Goal: Information Seeking & Learning: Find specific page/section

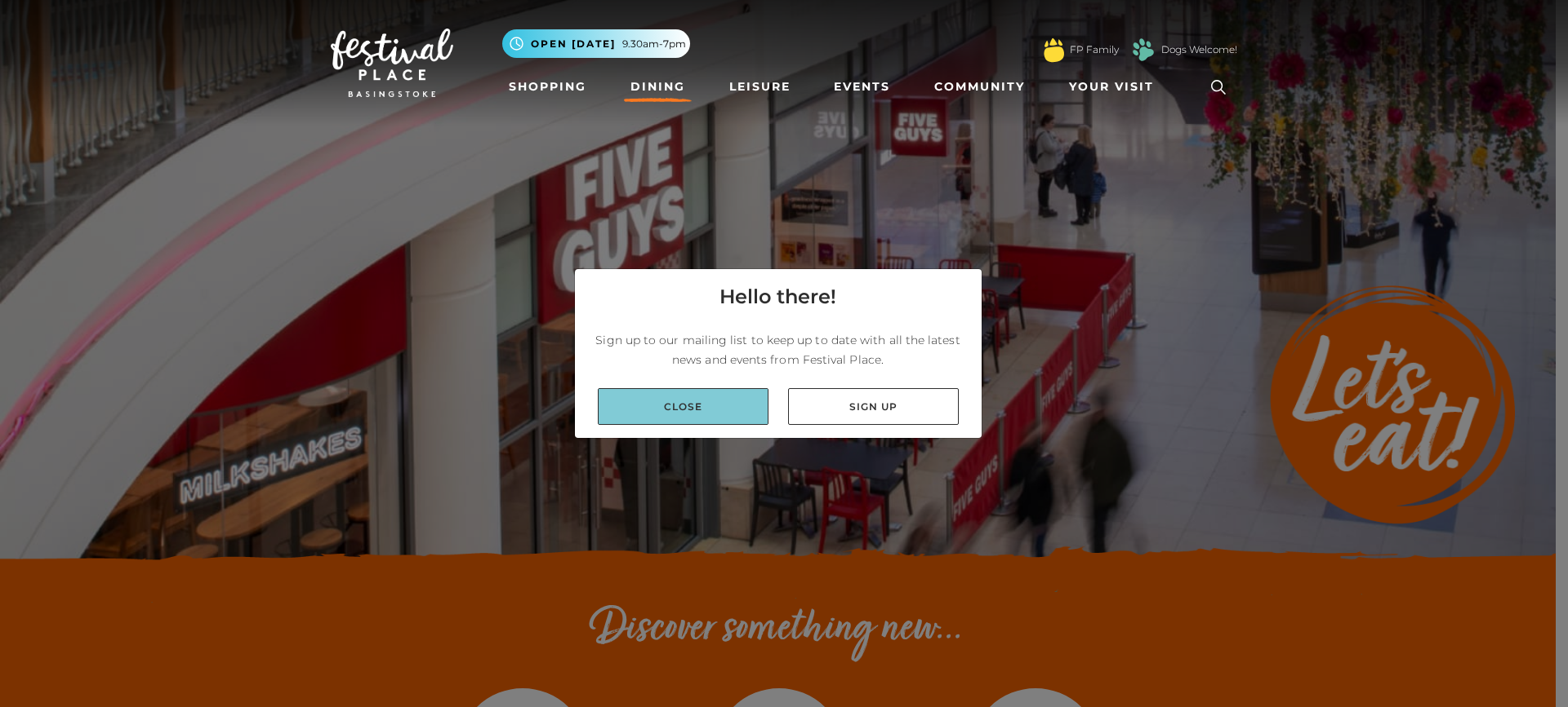
click at [683, 411] on link "Close" at bounding box center [683, 406] width 171 height 37
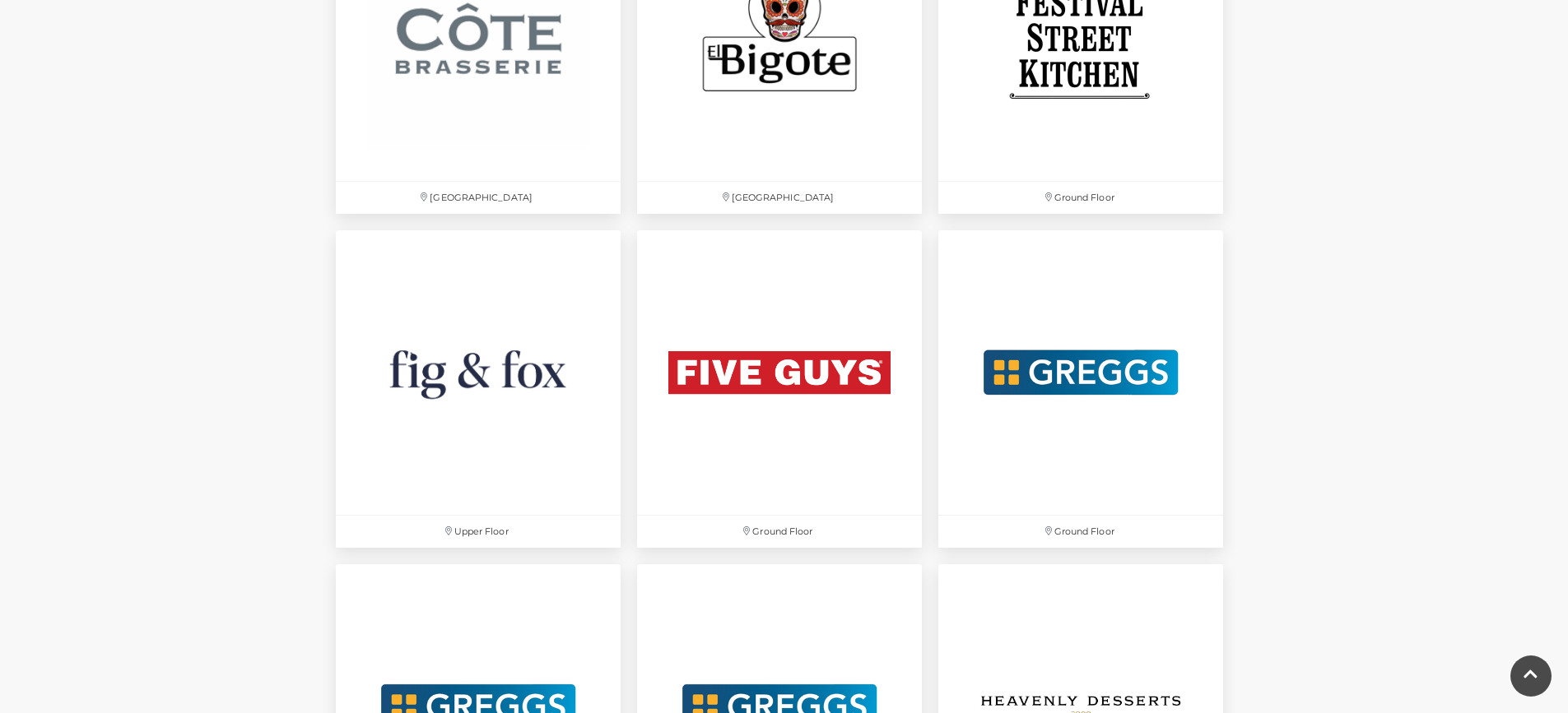
scroll to position [2798, 0]
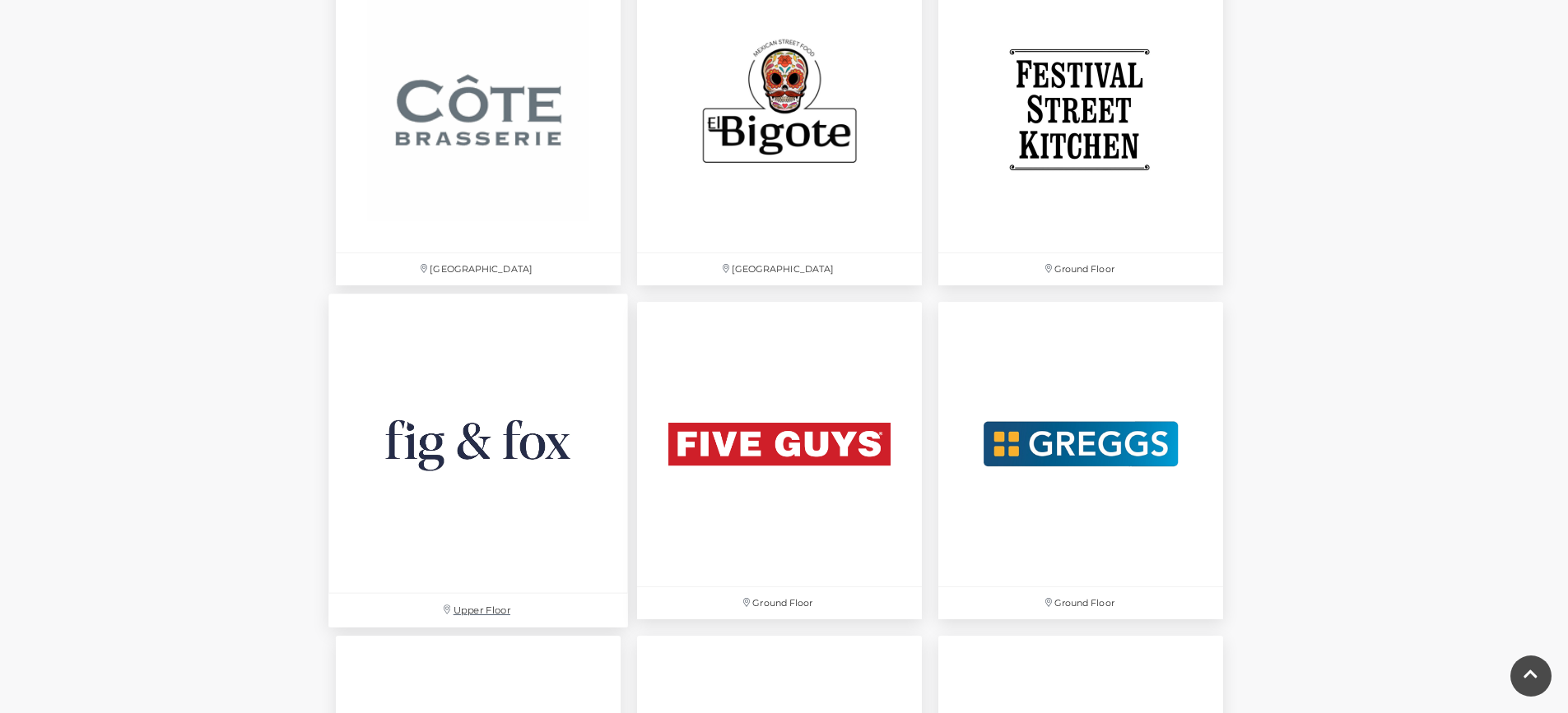
click at [460, 441] on img at bounding box center [478, 444] width 300 height 300
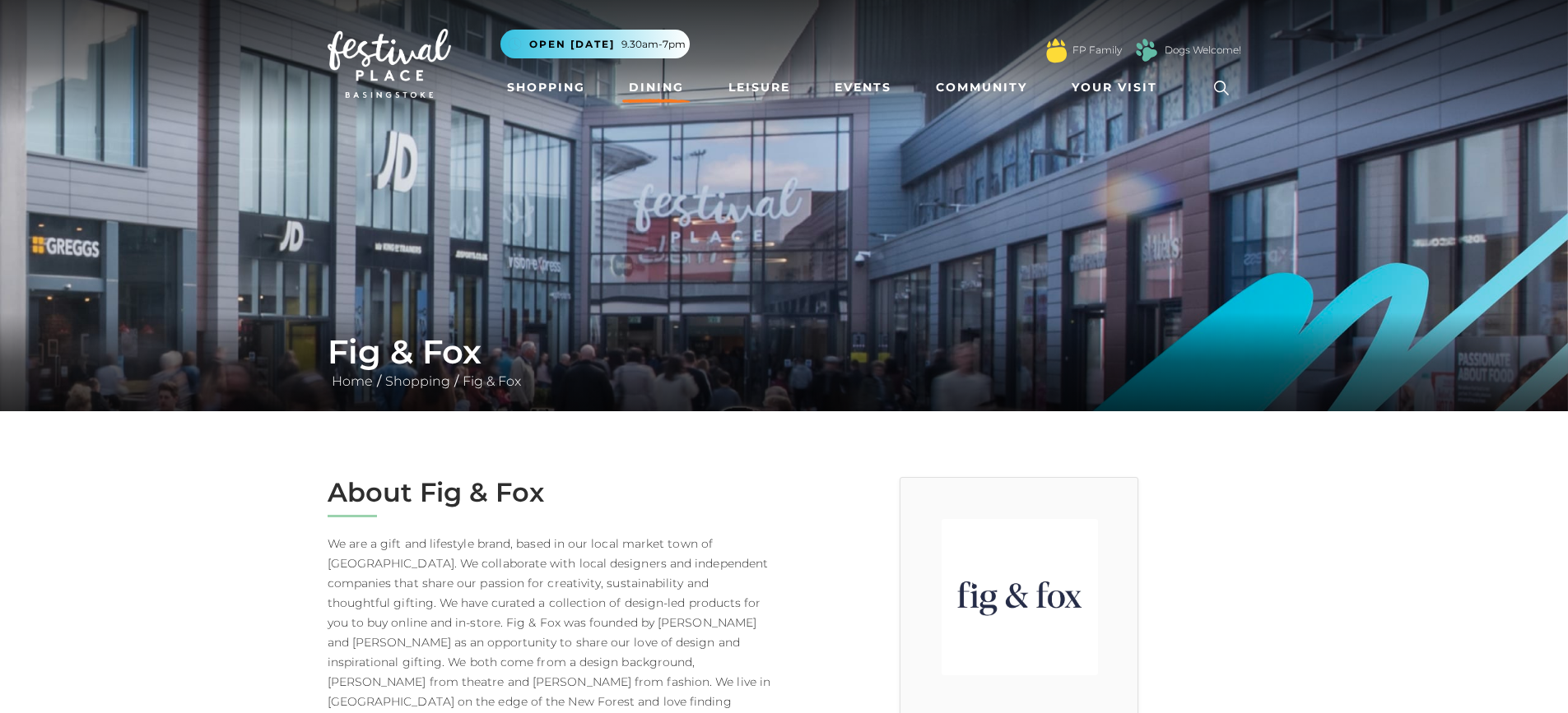
click at [648, 83] on link "Dining" at bounding box center [656, 88] width 69 height 30
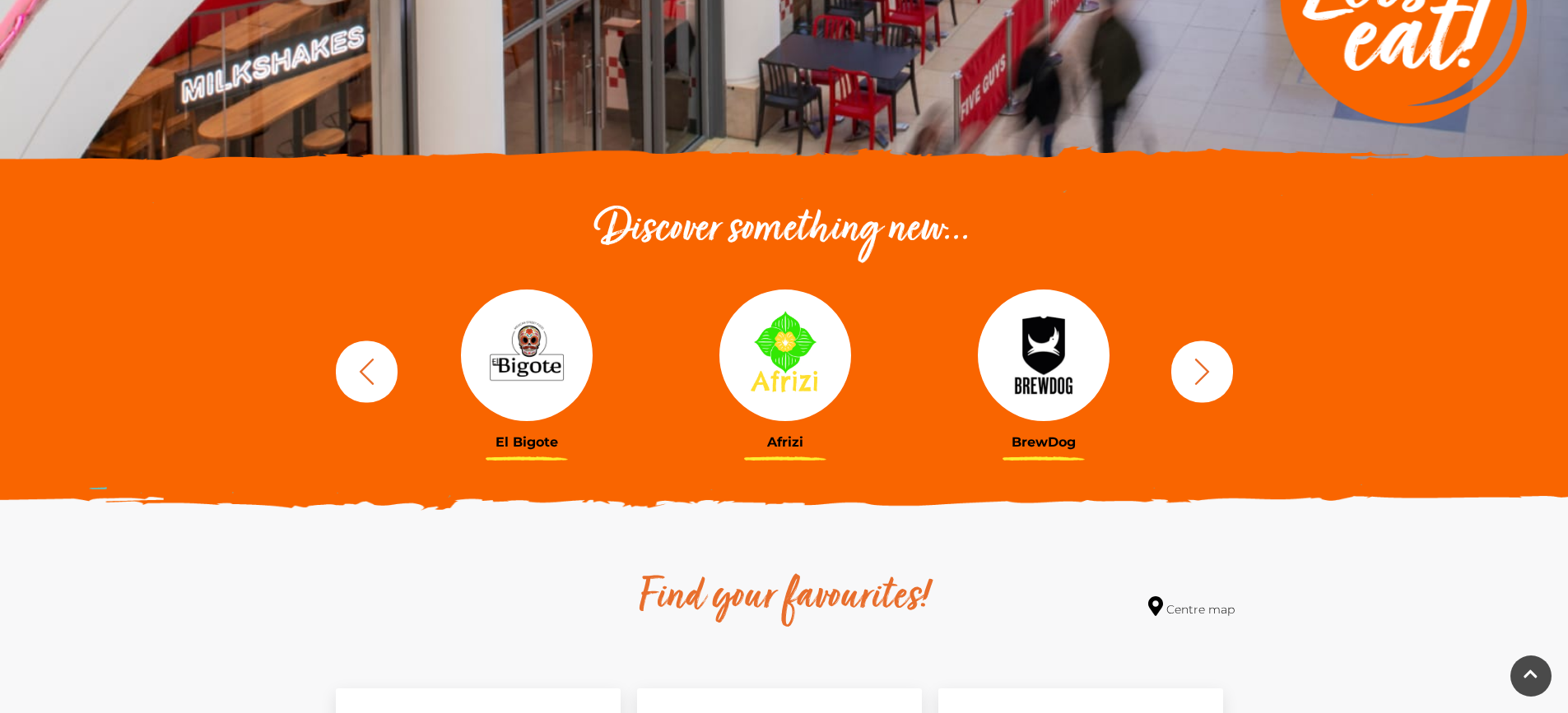
scroll to position [411, 0]
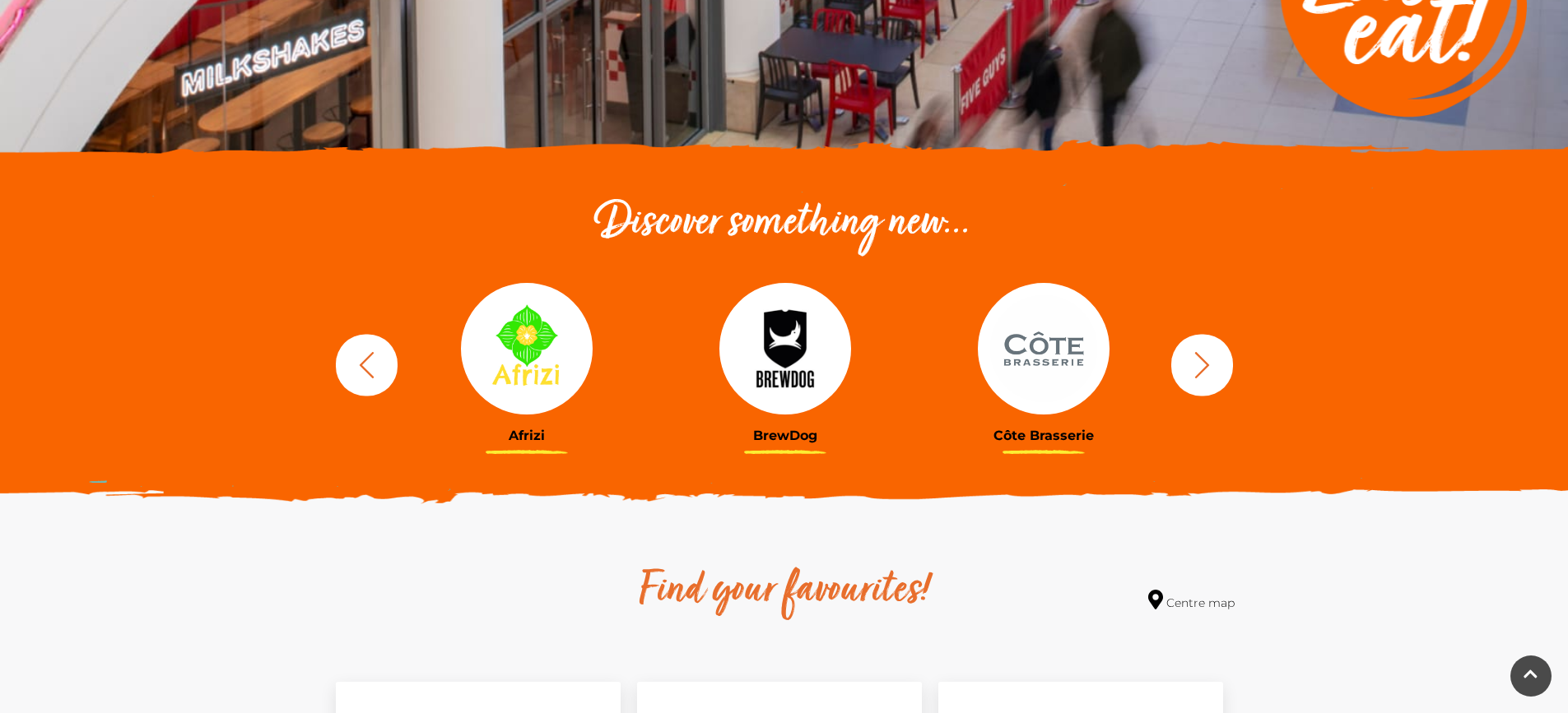
click at [1023, 343] on img at bounding box center [1043, 348] width 131 height 131
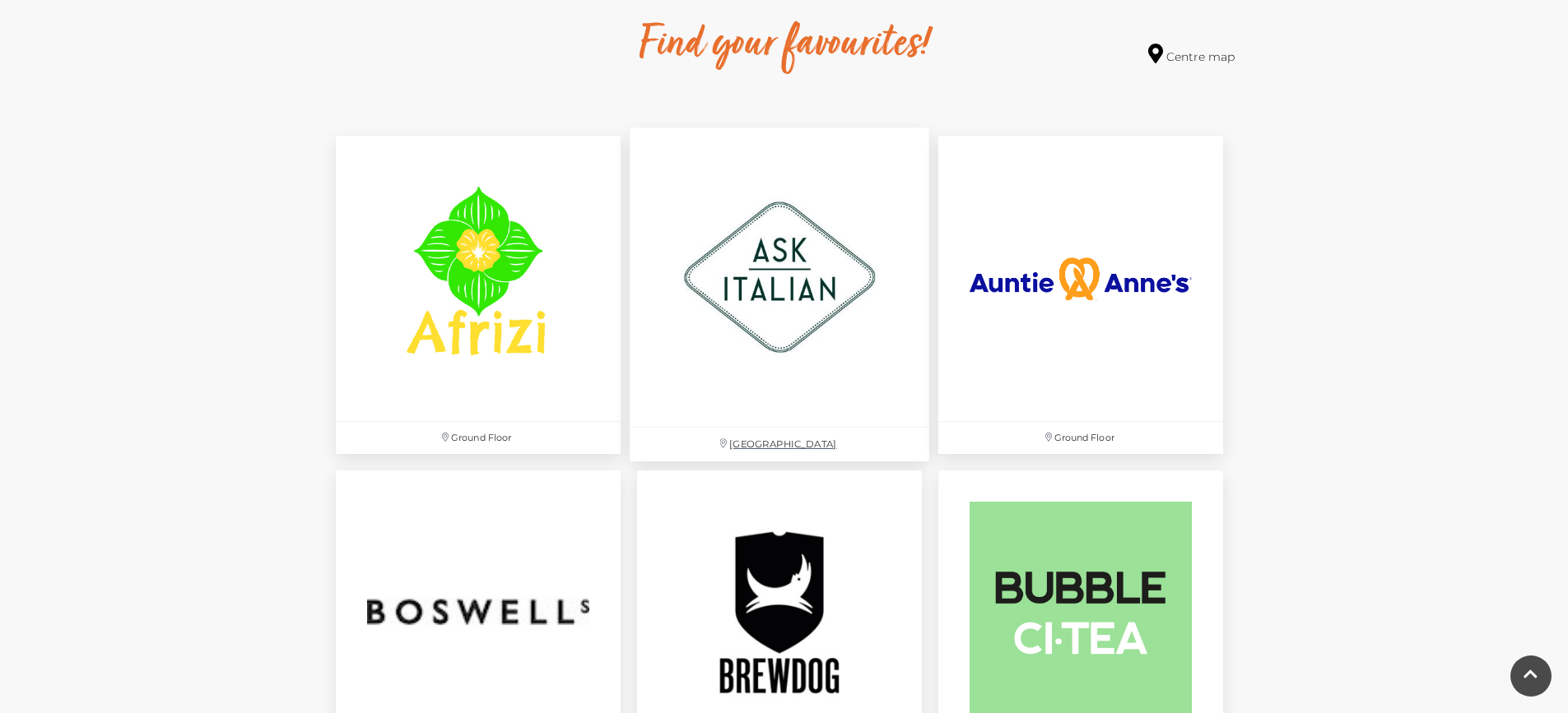
scroll to position [987, 0]
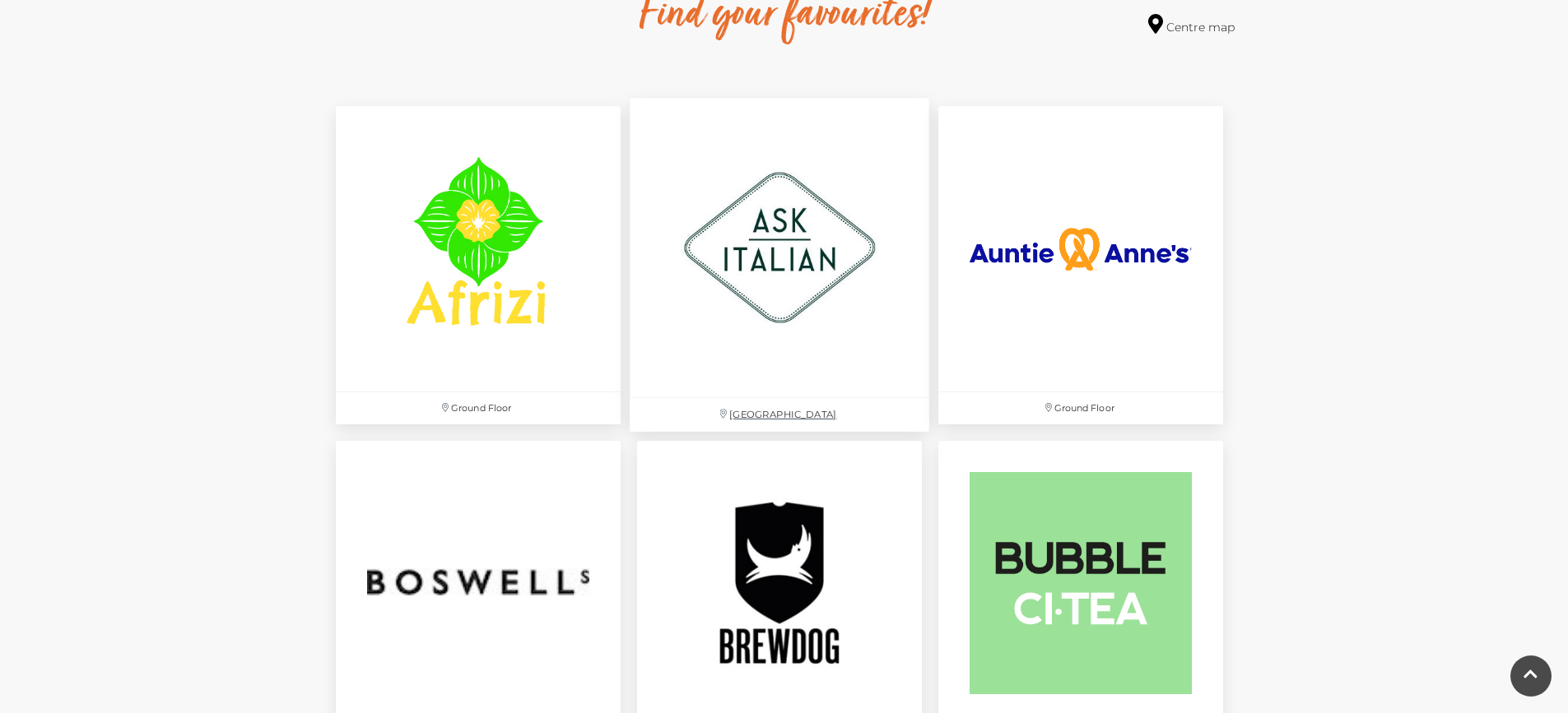
click at [804, 246] on img at bounding box center [779, 248] width 300 height 300
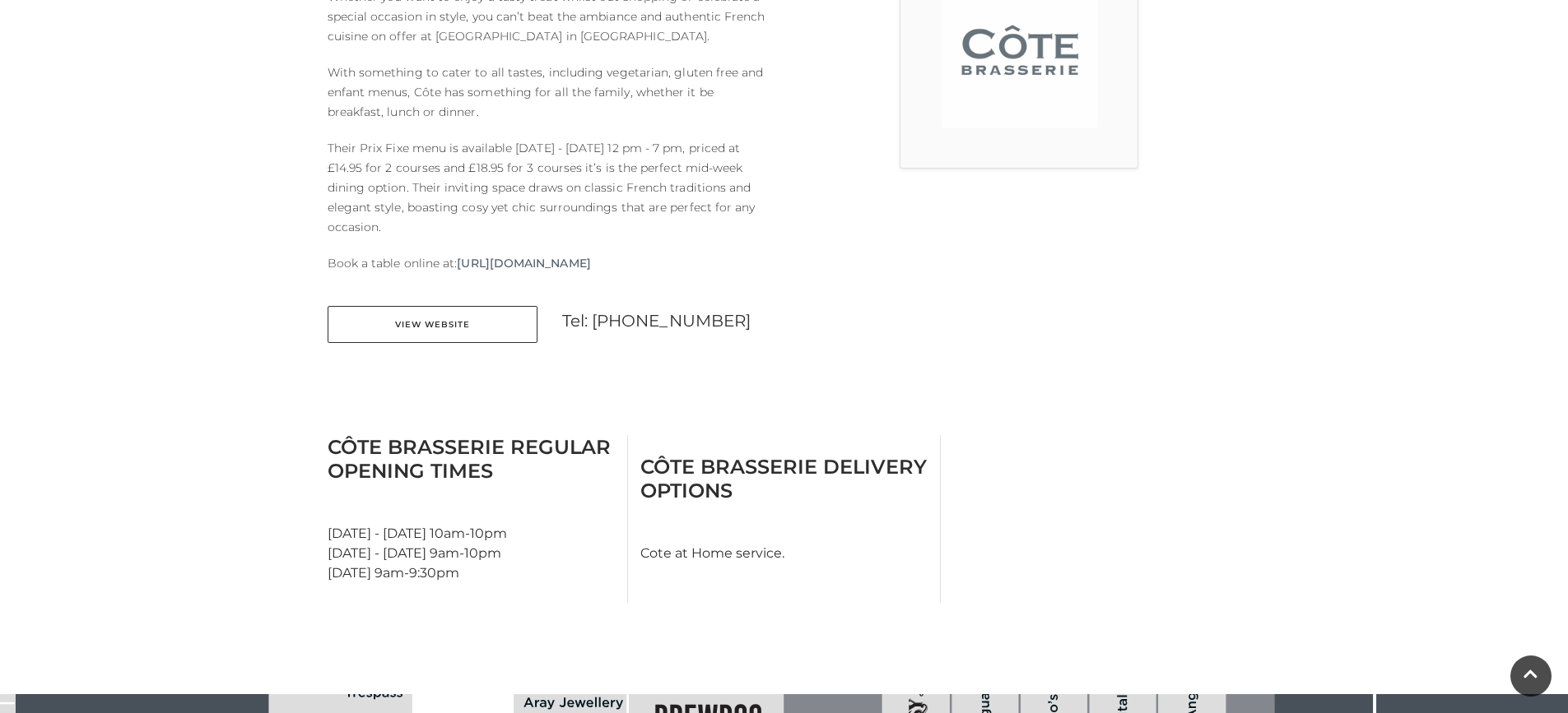
scroll to position [576, 0]
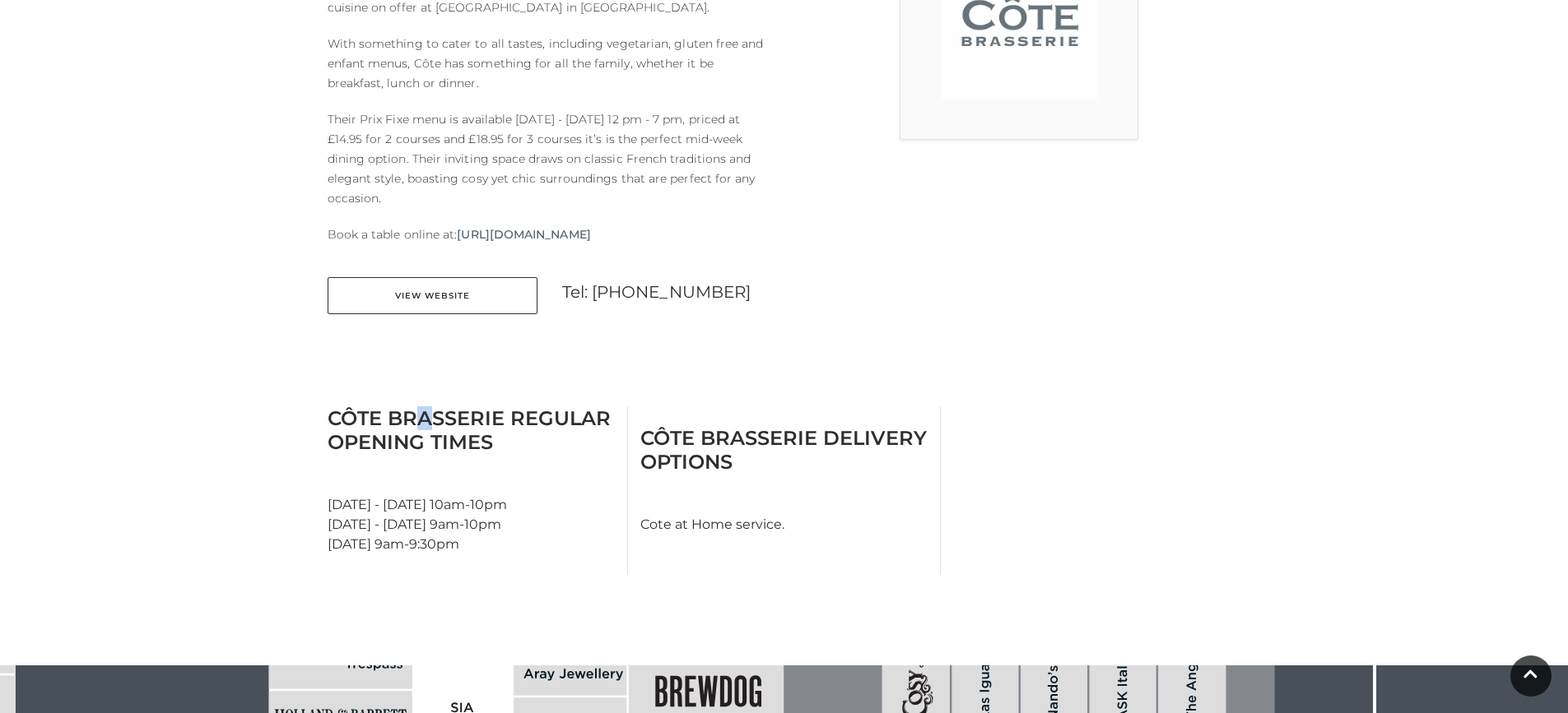
click at [426, 370] on main "Côte Brasserie Home / Shopping / Côte Brasserie About Côte Brasserie Whether yo…" at bounding box center [784, 332] width 1568 height 1817
click at [414, 297] on link "View Website" at bounding box center [432, 295] width 209 height 37
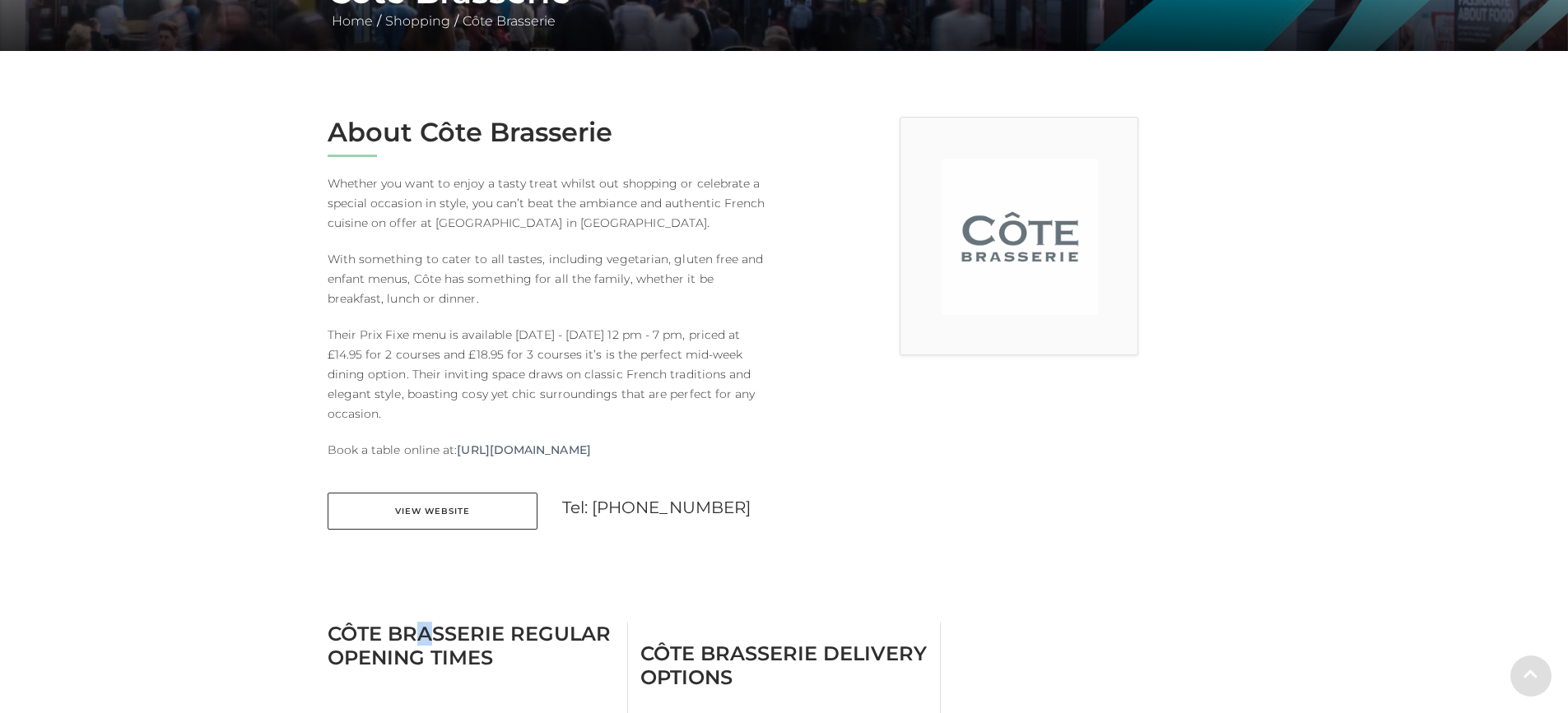
scroll to position [411, 0]
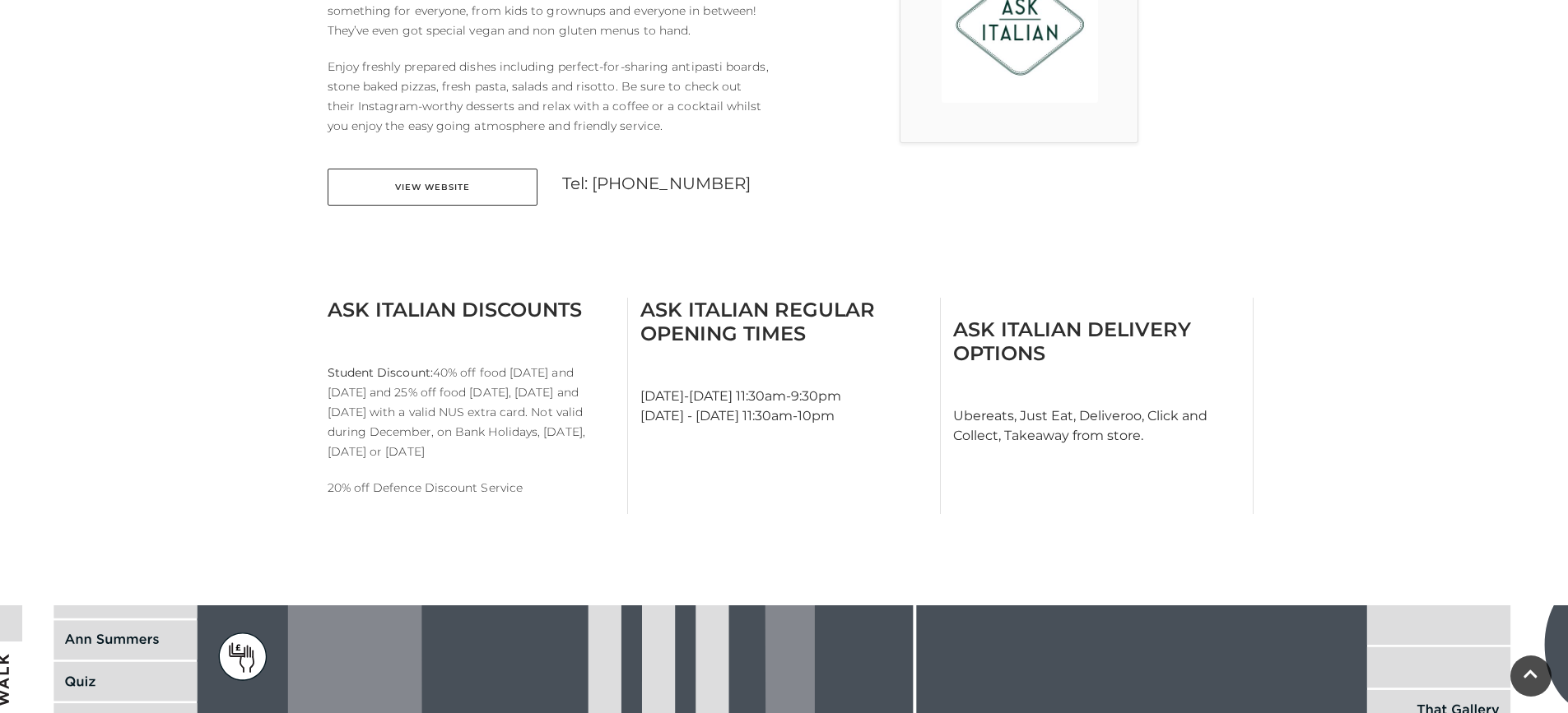
scroll to position [576, 0]
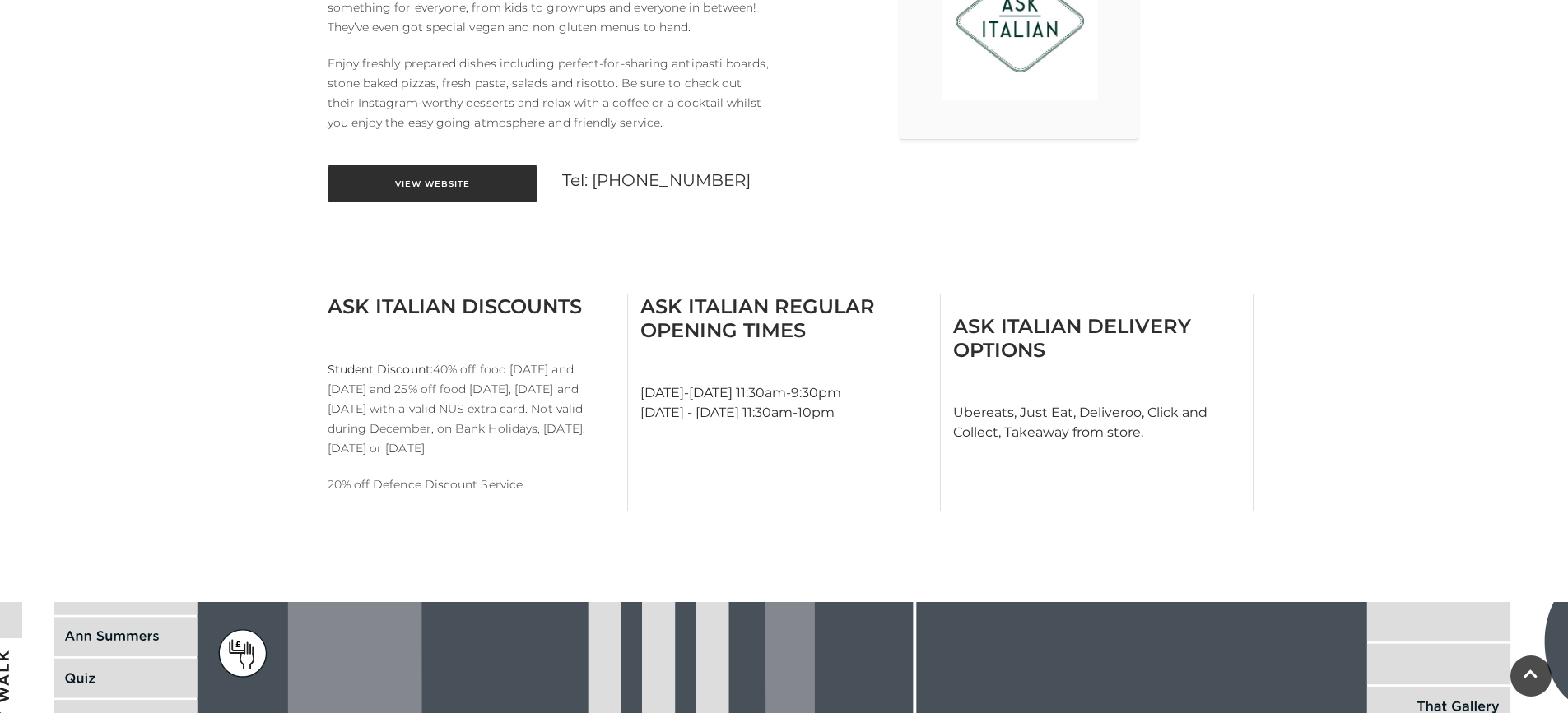
click at [382, 175] on link "View Website" at bounding box center [432, 184] width 209 height 37
